Goal: Find specific page/section: Find specific page/section

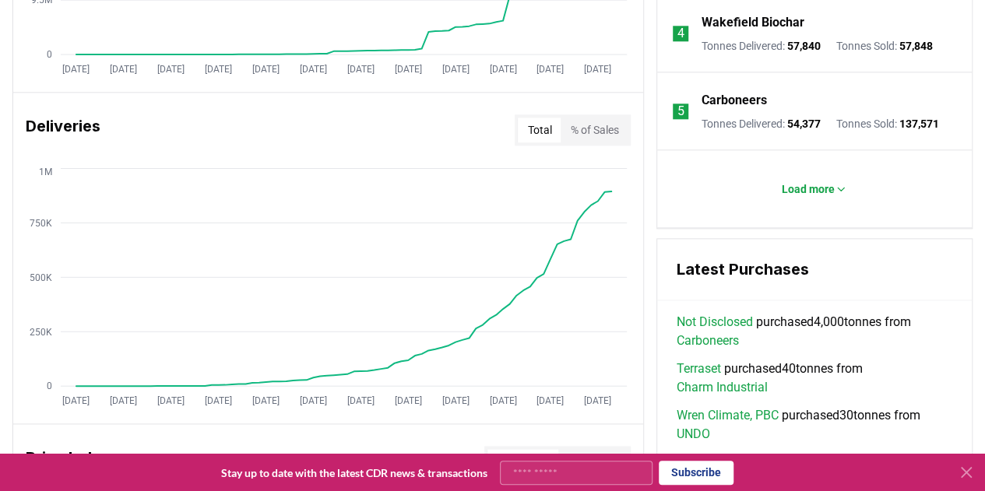
scroll to position [872, 0]
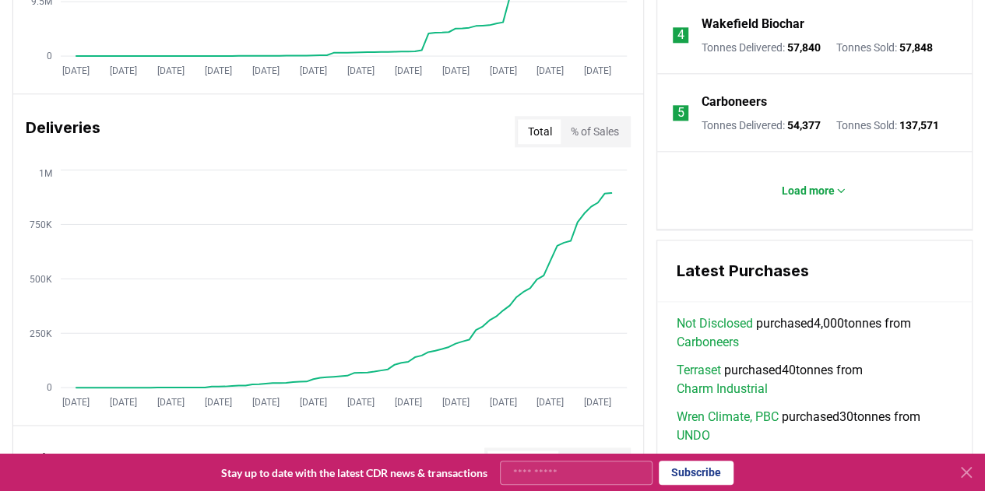
click at [712, 332] on link "Not Disclosed" at bounding box center [714, 324] width 76 height 19
